Goal: Check status: Check status

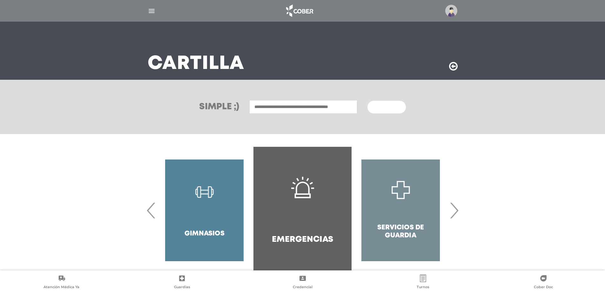
scroll to position [34, 0]
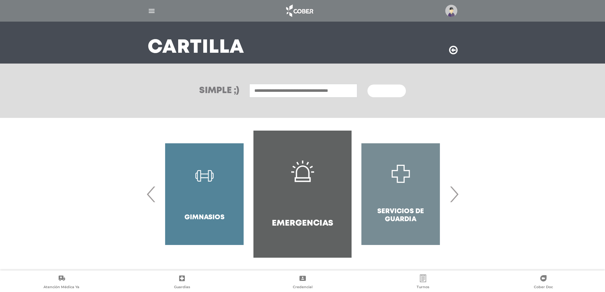
drag, startPoint x: 145, startPoint y: 8, endPoint x: 151, endPoint y: 11, distance: 7.3
click at [149, 9] on div at bounding box center [302, 10] width 325 height 15
click at [151, 11] on img "button" at bounding box center [152, 11] width 8 height 8
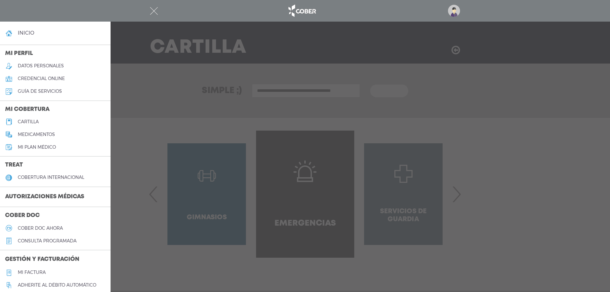
click at [41, 193] on h3 "Autorizaciones médicas" at bounding box center [44, 197] width 89 height 12
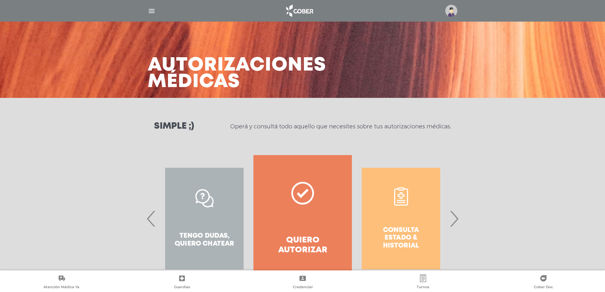
click at [453, 217] on span "›" at bounding box center [454, 218] width 12 height 34
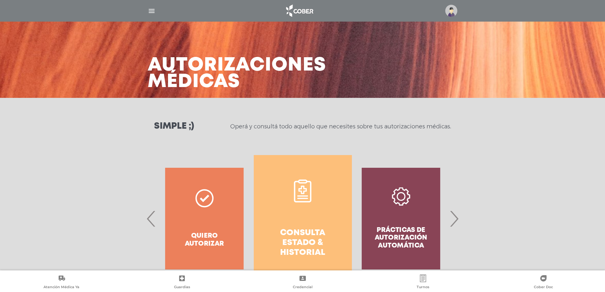
click at [306, 219] on link "Consulta estado & historial" at bounding box center [303, 218] width 98 height 127
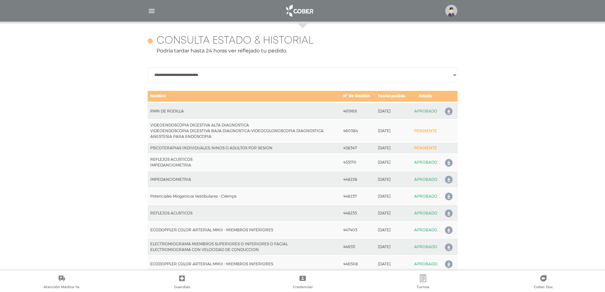
scroll to position [282, 0]
